Goal: Transaction & Acquisition: Purchase product/service

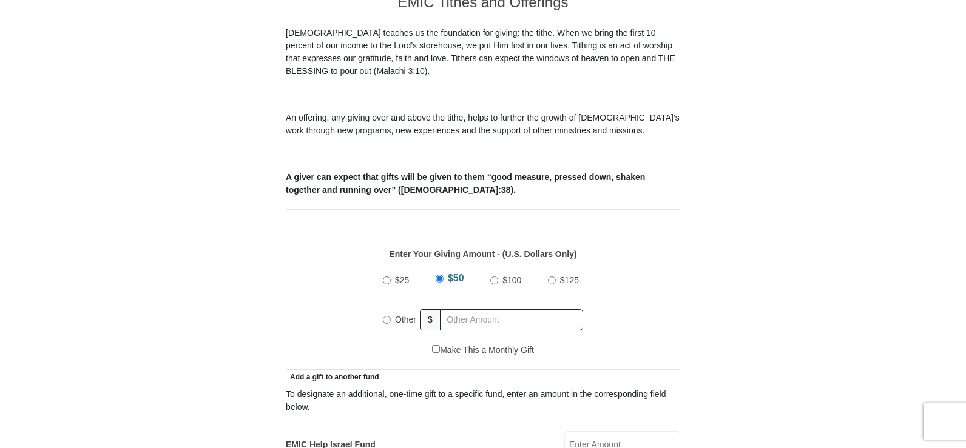
scroll to position [364, 0]
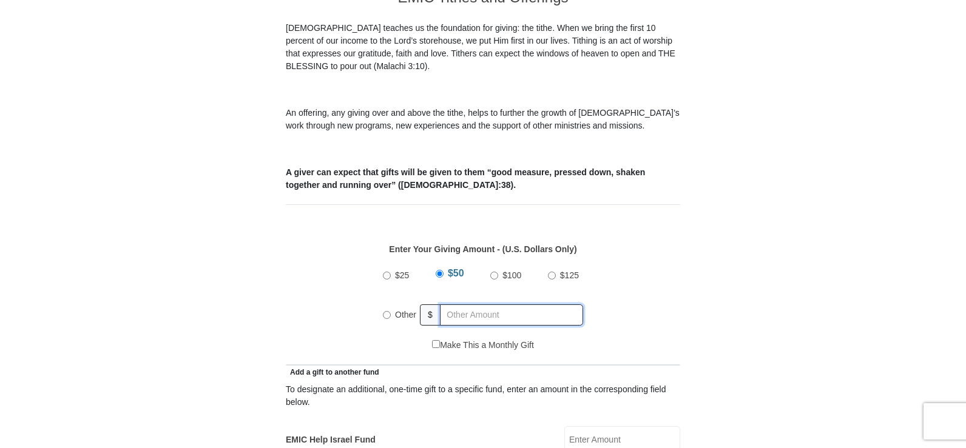
radio input "true"
click at [466, 304] on input "text" at bounding box center [513, 314] width 139 height 21
drag, startPoint x: 465, startPoint y: 300, endPoint x: 448, endPoint y: 300, distance: 17.0
click at [448, 304] on input "145.00" at bounding box center [513, 314] width 139 height 21
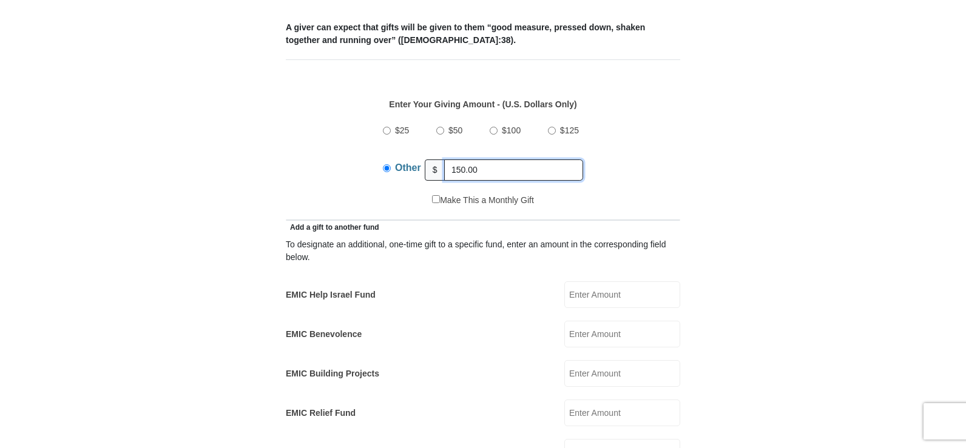
scroll to position [546, 0]
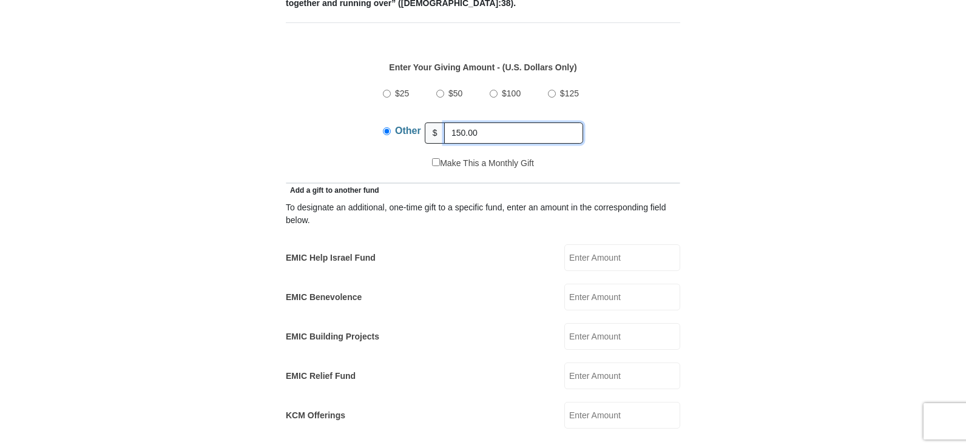
type input "150.00"
click at [610, 244] on input "EMIC Help Israel Fund" at bounding box center [622, 257] width 116 height 27
type input "10.00"
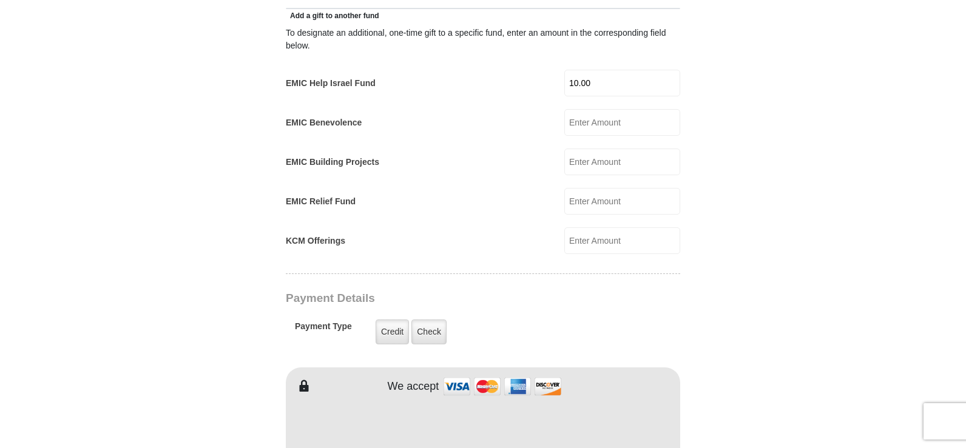
scroll to position [728, 0]
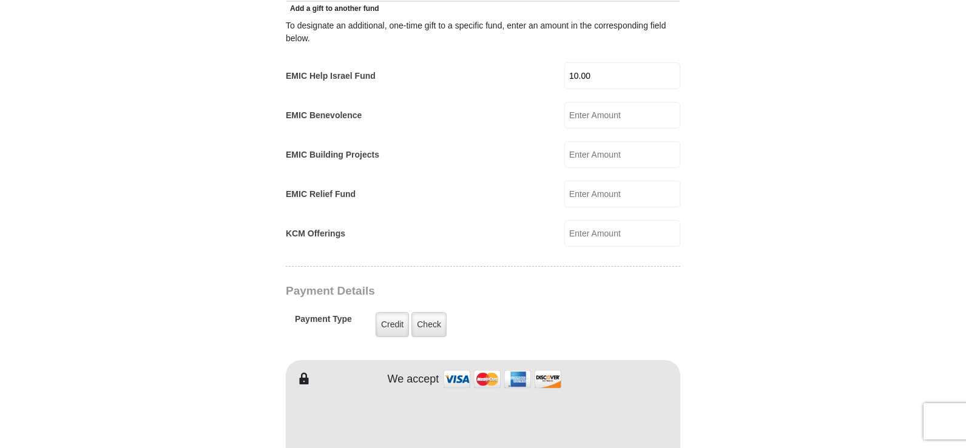
click at [602, 141] on input "EMIC Building Projects" at bounding box center [622, 154] width 116 height 27
type input "10.00"
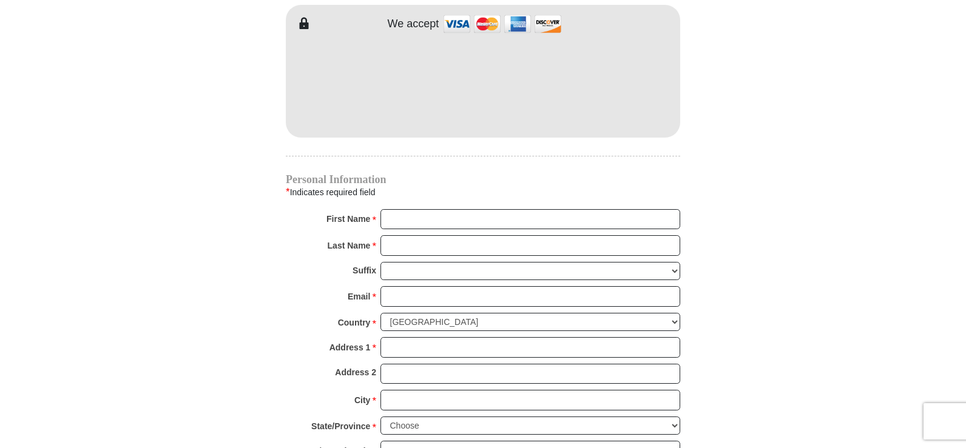
scroll to position [1092, 0]
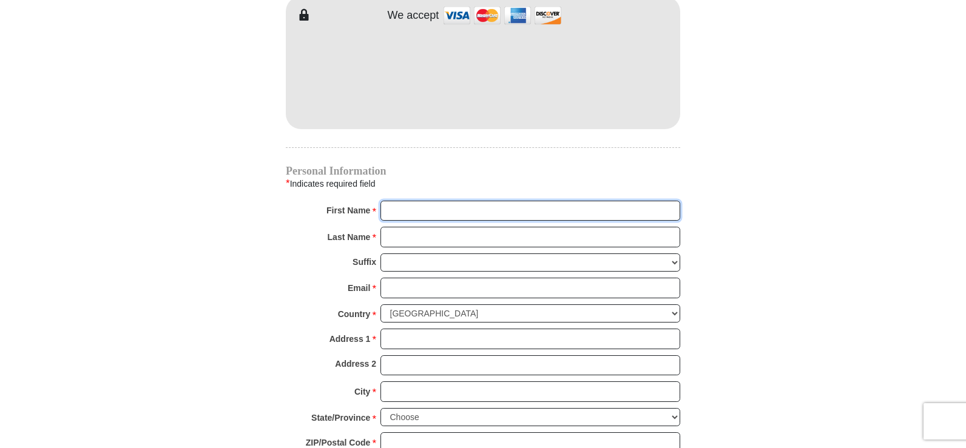
click at [395, 201] on input "First Name *" at bounding box center [530, 211] width 300 height 21
type input "[PERSON_NAME]"
click at [440, 227] on input "Last Name *" at bounding box center [530, 237] width 300 height 21
type input "[PERSON_NAME]"
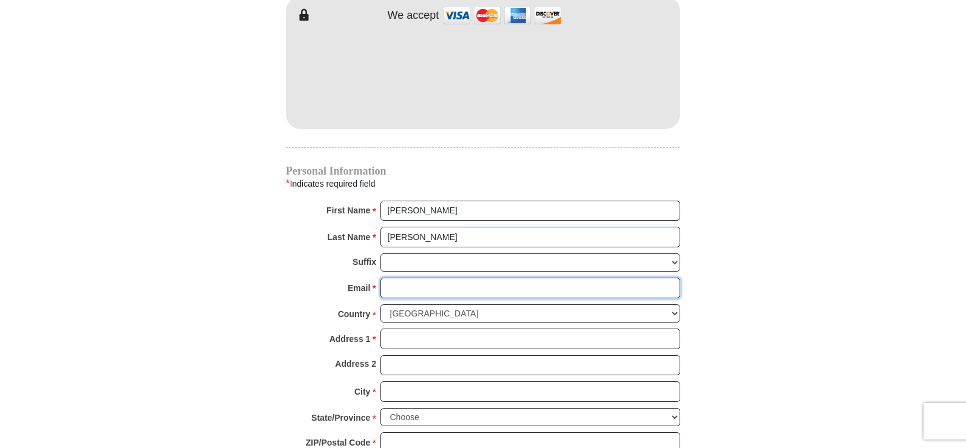
click at [426, 278] on input "Email *" at bounding box center [530, 288] width 300 height 21
type input "[PERSON_NAME][EMAIL_ADDRESS][DOMAIN_NAME]"
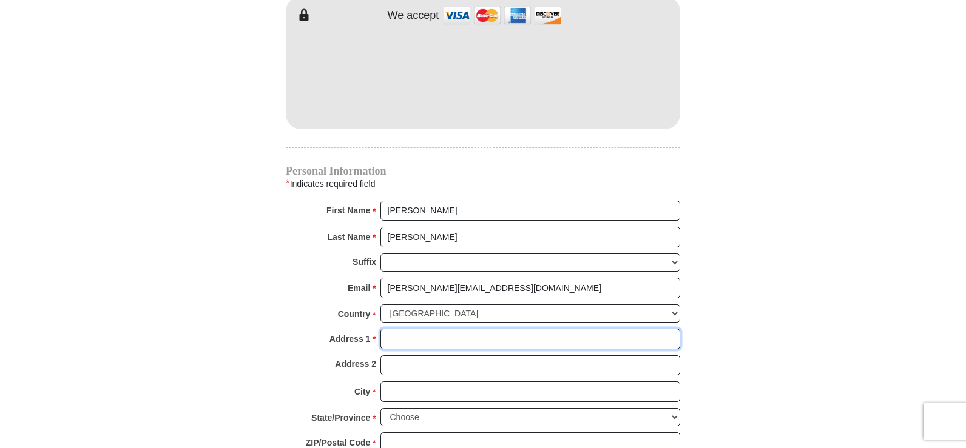
type input "[STREET_ADDRESS][PERSON_NAME]"
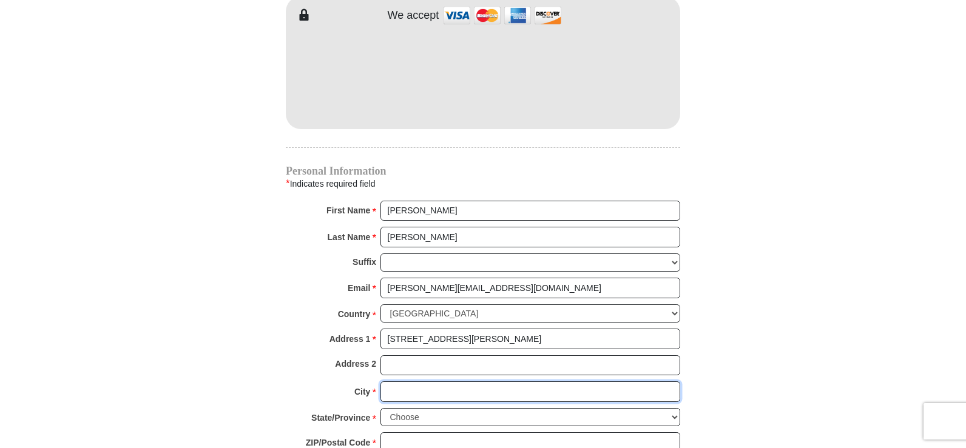
type input "[GEOGRAPHIC_DATA]"
select select "AR"
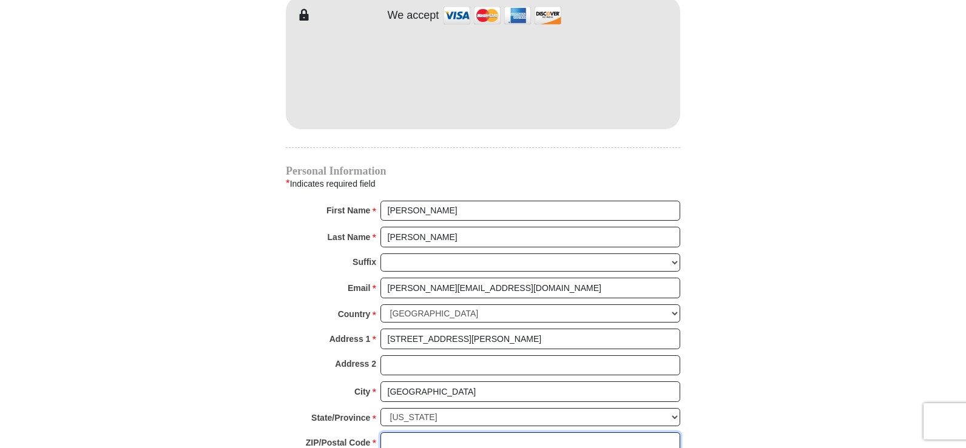
type input "72687"
type input "4792284098"
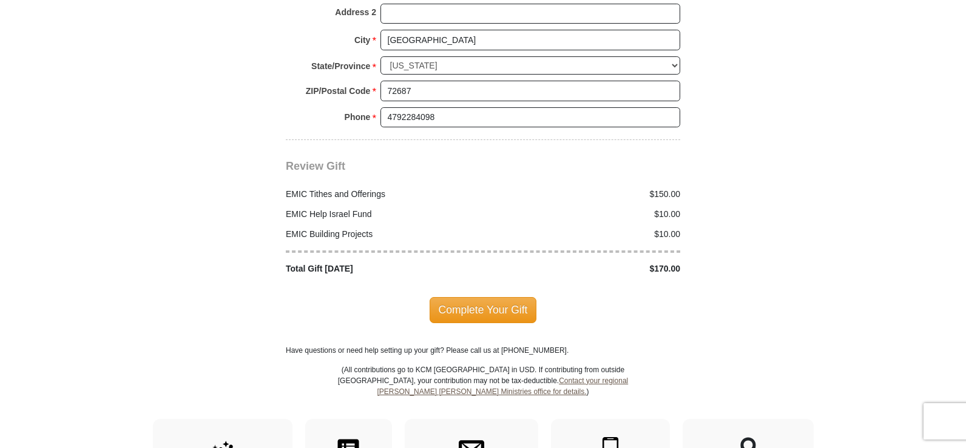
scroll to position [1456, 0]
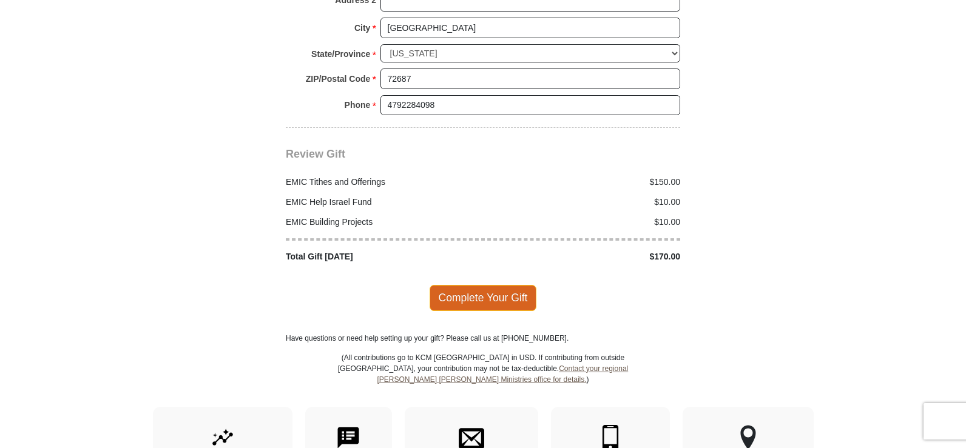
click at [479, 285] on span "Complete Your Gift" at bounding box center [482, 297] width 107 height 25
